Goal: Information Seeking & Learning: Learn about a topic

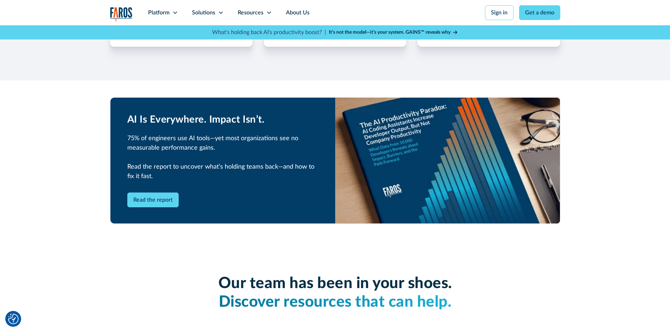
scroll to position [1513, 0]
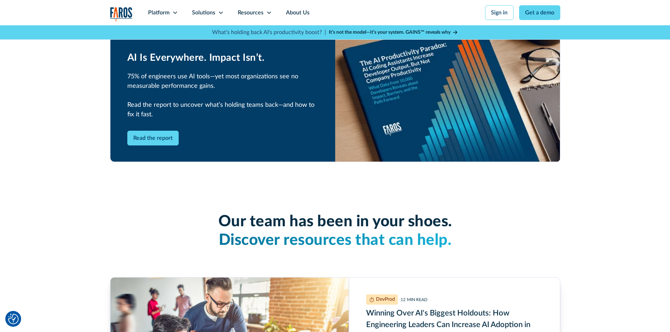
click at [409, 300] on div "MIN READ" at bounding box center [417, 300] width 20 height 6
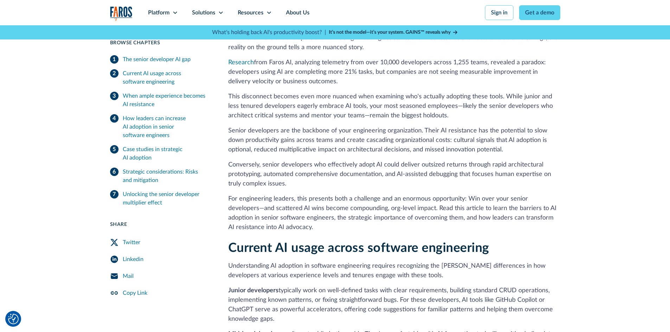
scroll to position [211, 0]
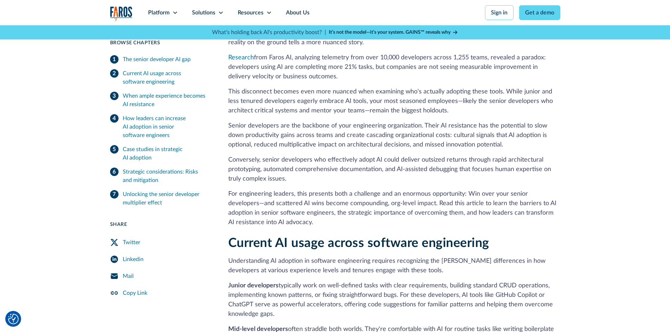
click at [112, 244] on icon "Twitter Share" at bounding box center [114, 243] width 8 height 8
click at [190, 153] on div "Case studies in strategic AI adoption" at bounding box center [167, 153] width 89 height 17
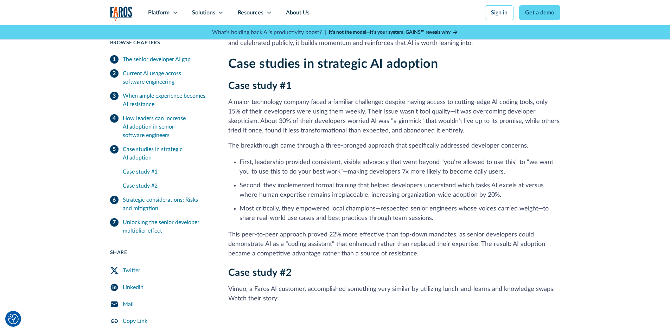
scroll to position [1483, 0]
